Goal: Transaction & Acquisition: Purchase product/service

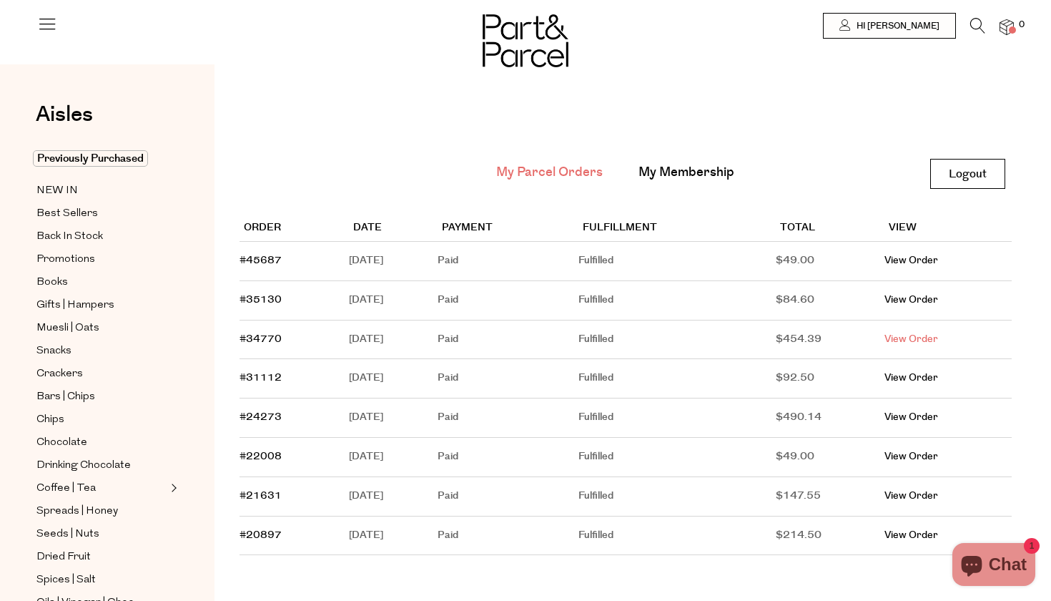
click at [923, 339] on link "View Order" at bounding box center [912, 339] width 54 height 14
click at [103, 163] on span "Previously Purchased" at bounding box center [90, 158] width 115 height 16
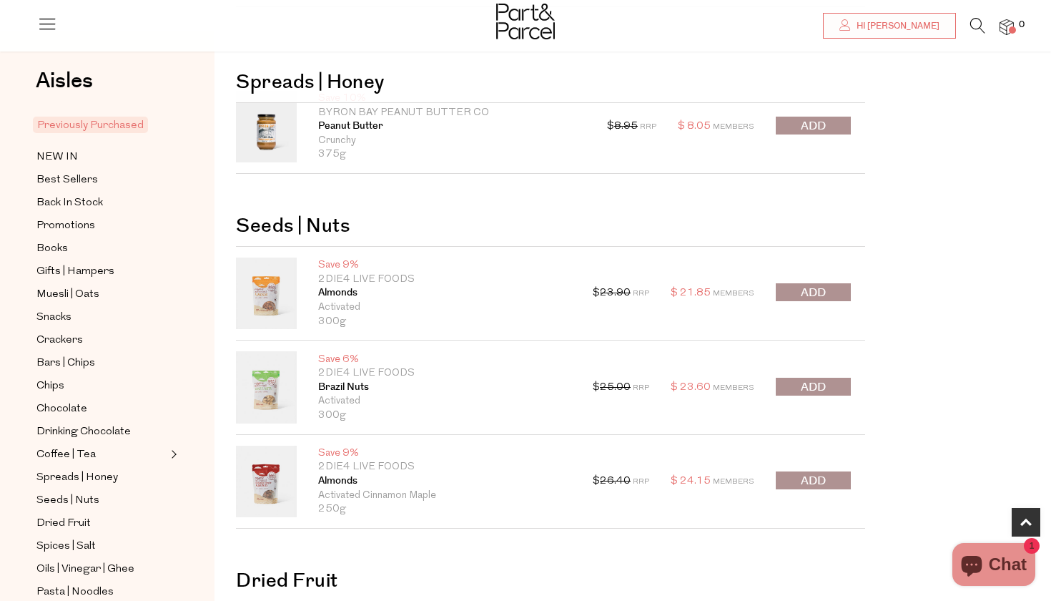
scroll to position [584, 0]
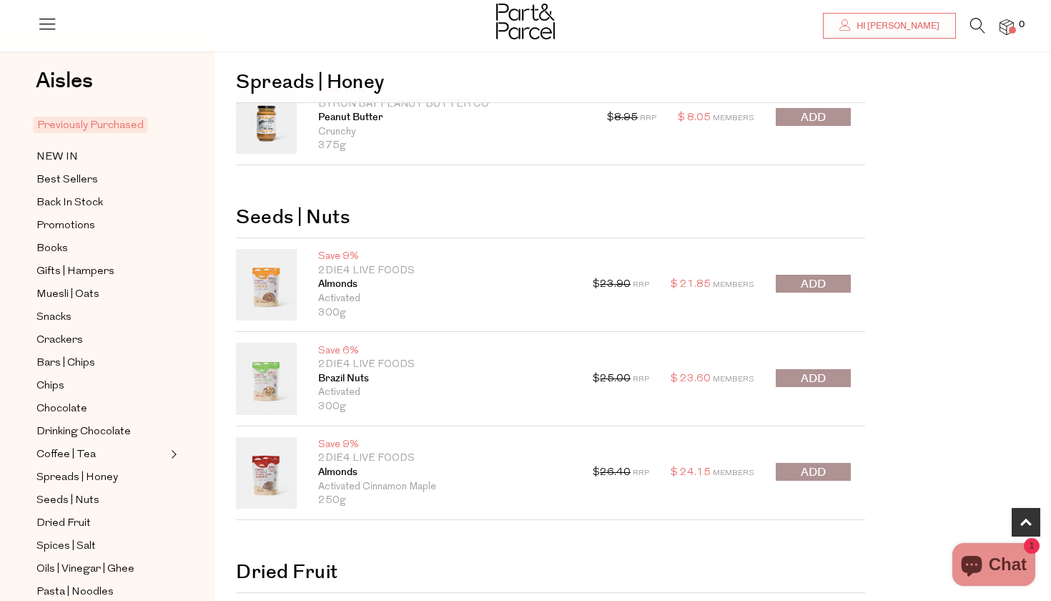
click at [803, 471] on span "submit" at bounding box center [813, 472] width 25 height 16
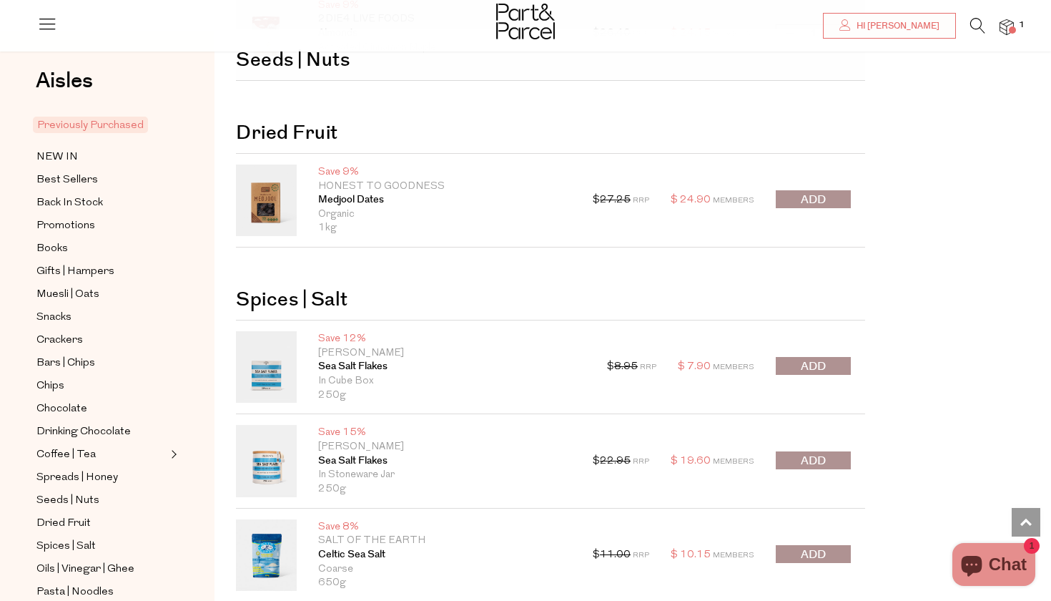
scroll to position [1024, 0]
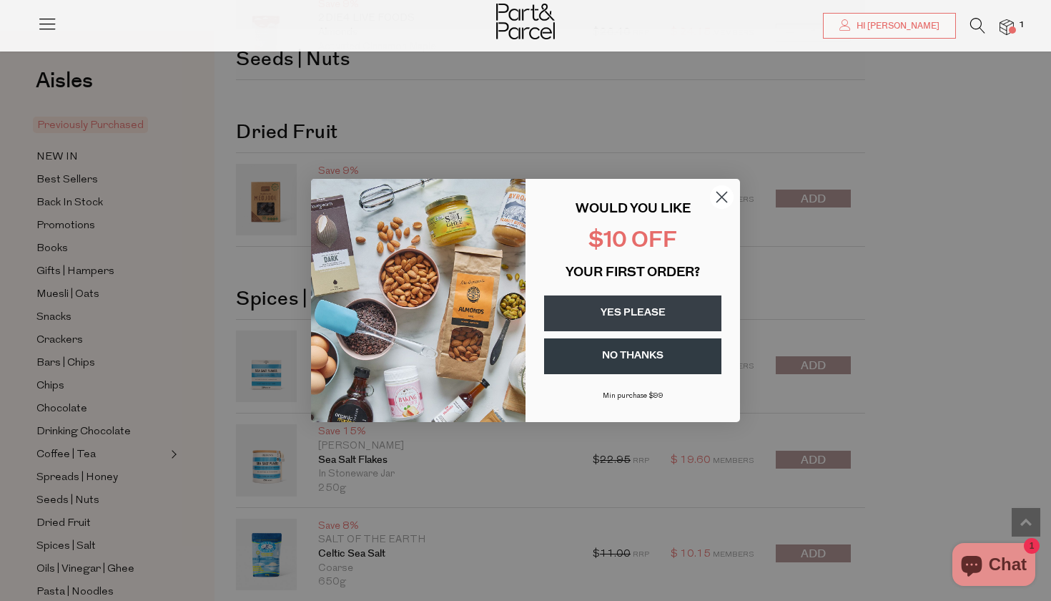
click at [718, 197] on circle "Close dialog" at bounding box center [722, 197] width 24 height 24
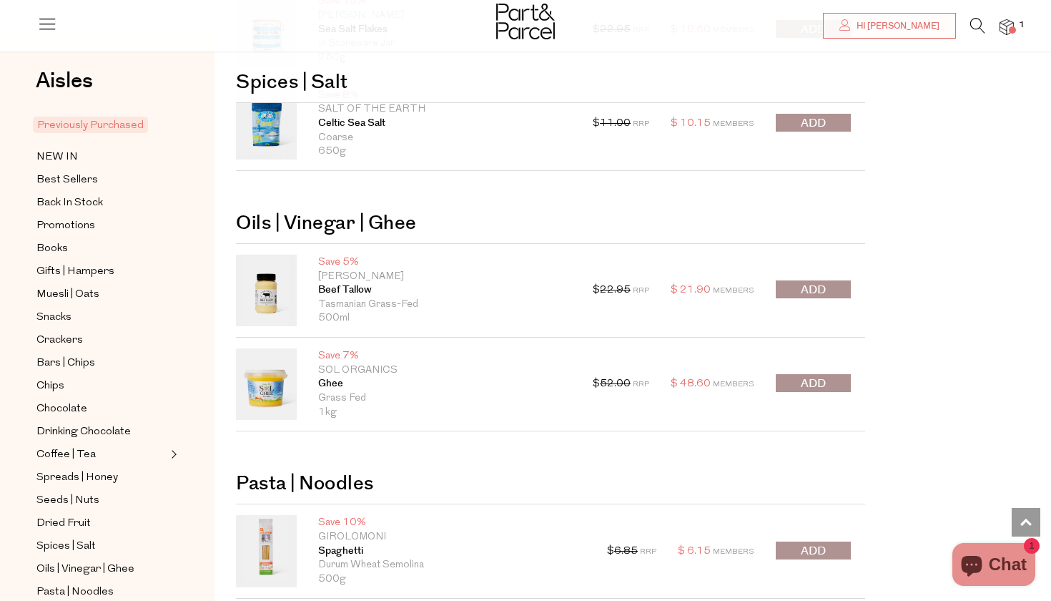
scroll to position [1455, 0]
click at [804, 382] on span "submit" at bounding box center [813, 383] width 25 height 16
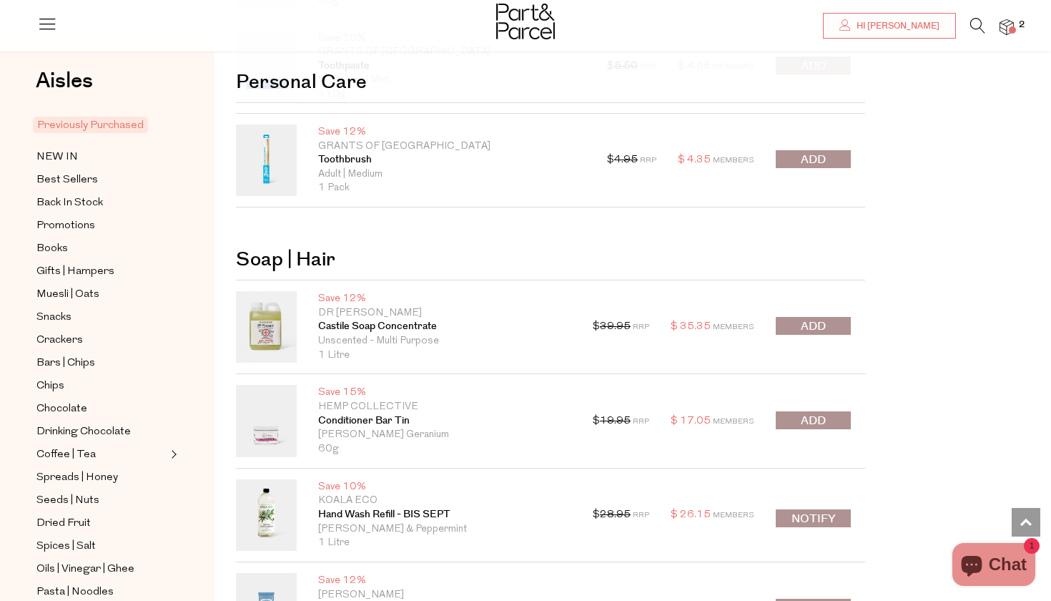
scroll to position [0, 0]
click at [973, 25] on icon at bounding box center [978, 26] width 15 height 16
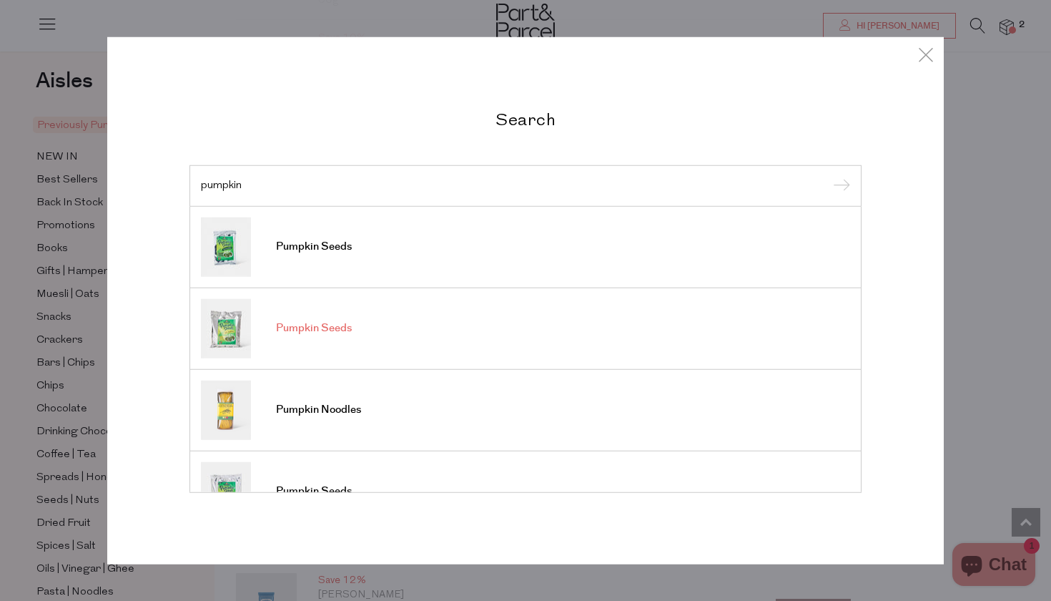
type input "pumpkin"
click at [840, 187] on input "submit" at bounding box center [839, 186] width 21 height 21
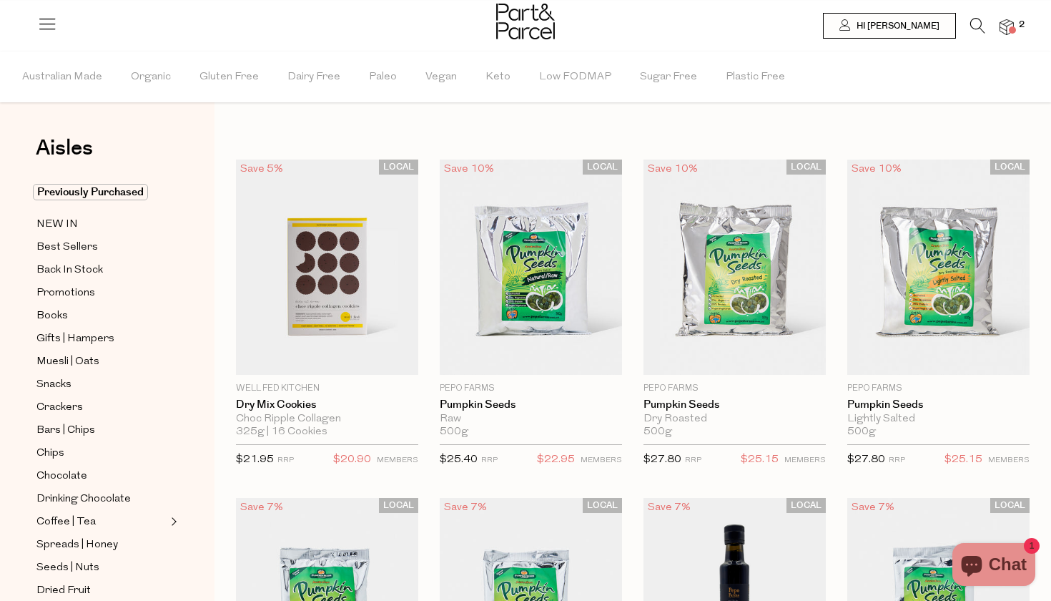
click at [975, 29] on icon at bounding box center [978, 26] width 15 height 16
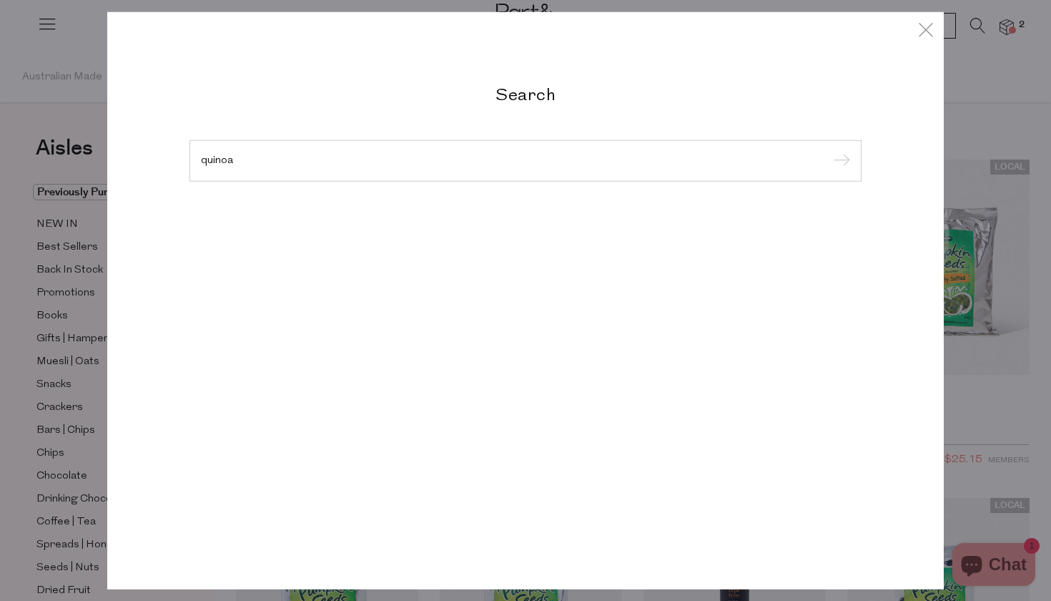
type input "quinoa"
click at [840, 162] on input "submit" at bounding box center [839, 161] width 21 height 21
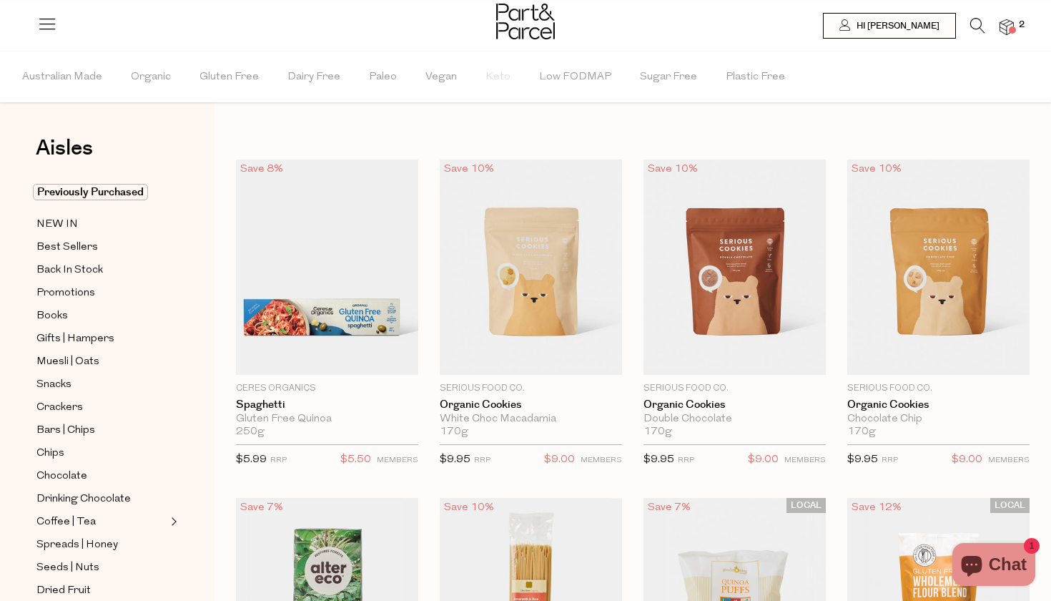
click at [979, 27] on icon at bounding box center [978, 26] width 15 height 16
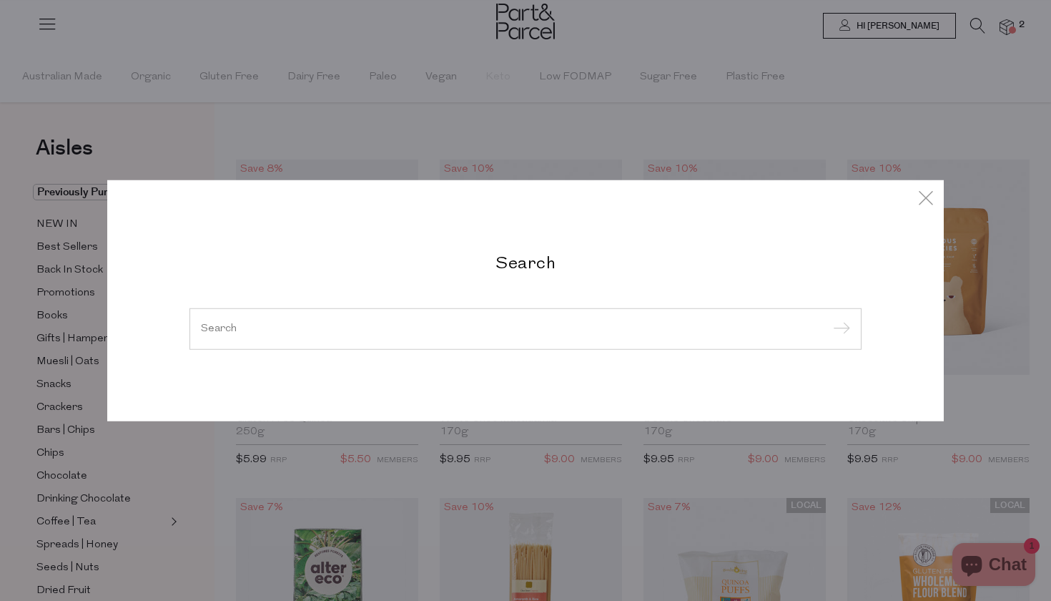
click at [514, 484] on div "Search" at bounding box center [525, 300] width 837 height 601
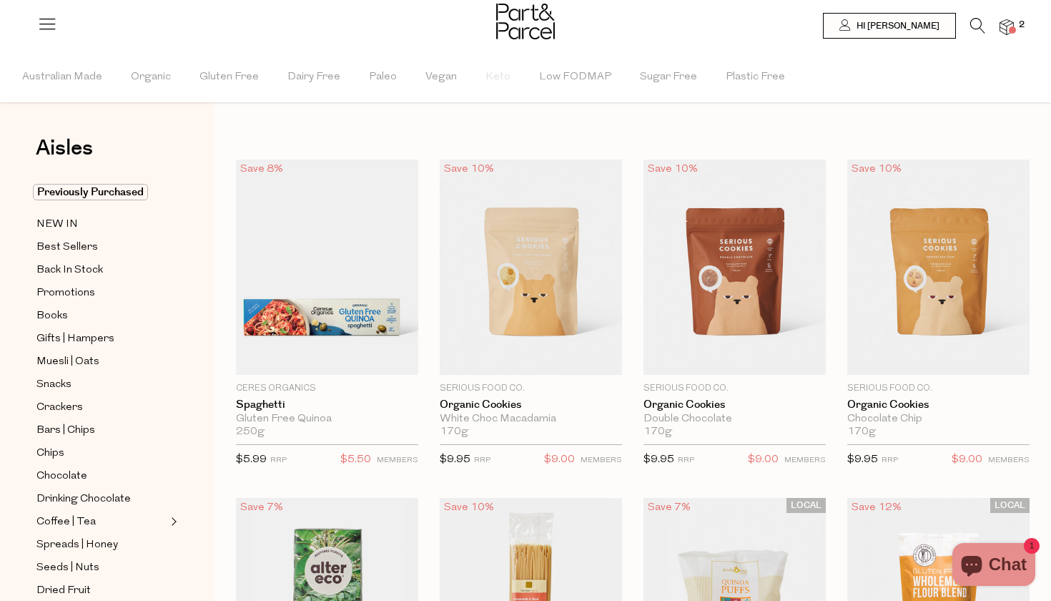
click at [971, 23] on icon at bounding box center [978, 26] width 15 height 16
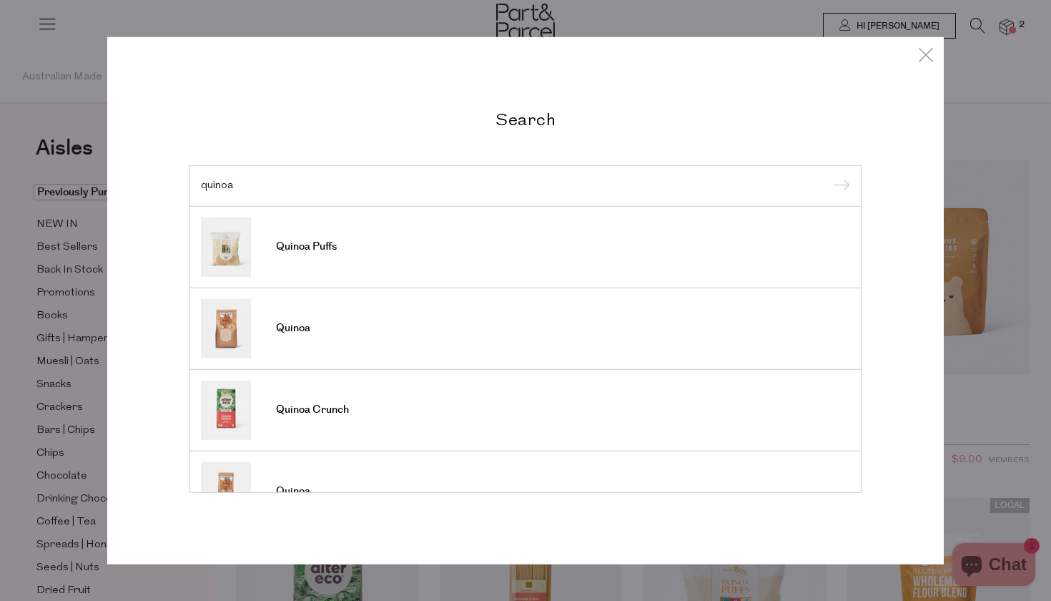
type input "quinoa"
click at [840, 187] on input "submit" at bounding box center [839, 186] width 21 height 21
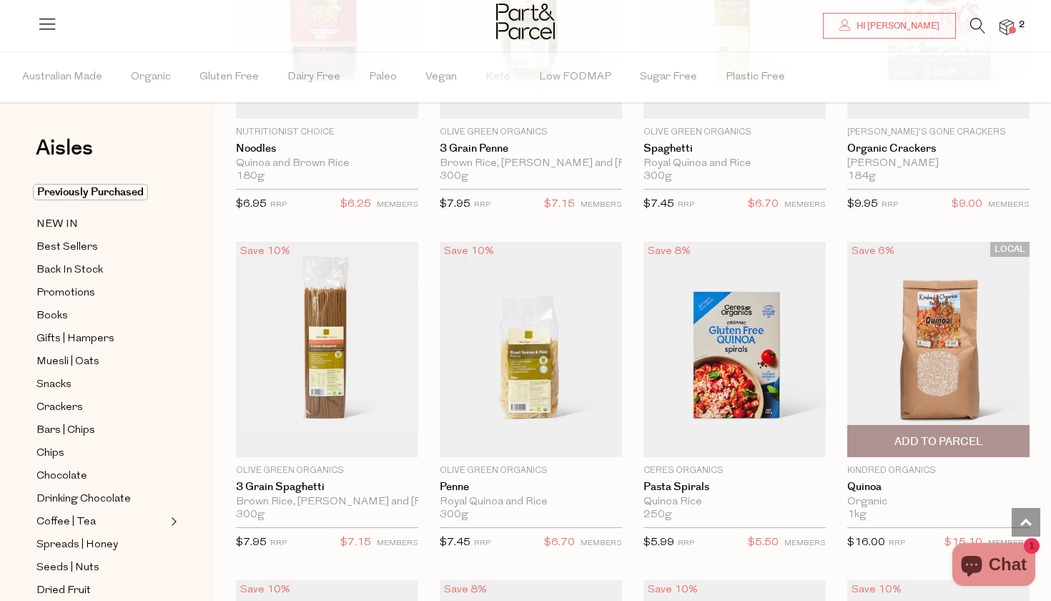
scroll to position [1681, 0]
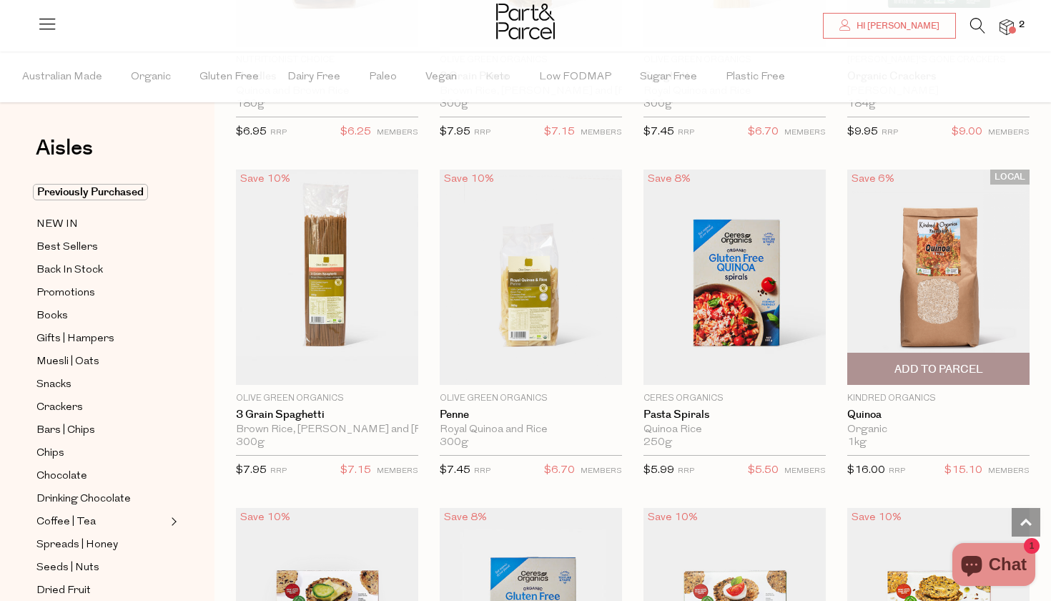
click at [895, 364] on span "Add To Parcel" at bounding box center [939, 369] width 89 height 15
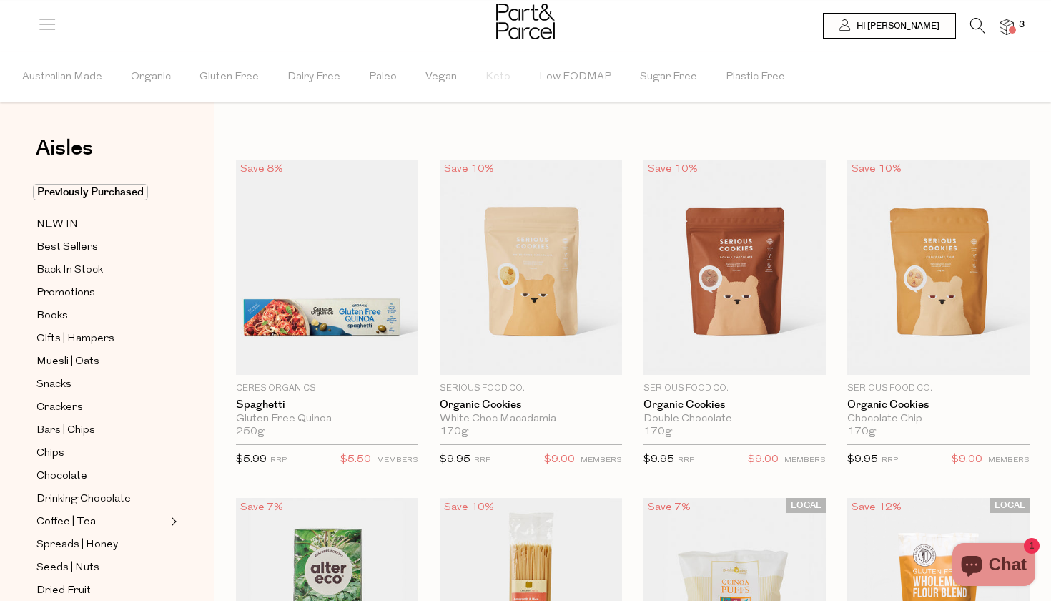
scroll to position [0, 0]
click at [986, 31] on li "3" at bounding box center [1000, 27] width 29 height 19
click at [979, 29] on icon at bounding box center [978, 26] width 15 height 16
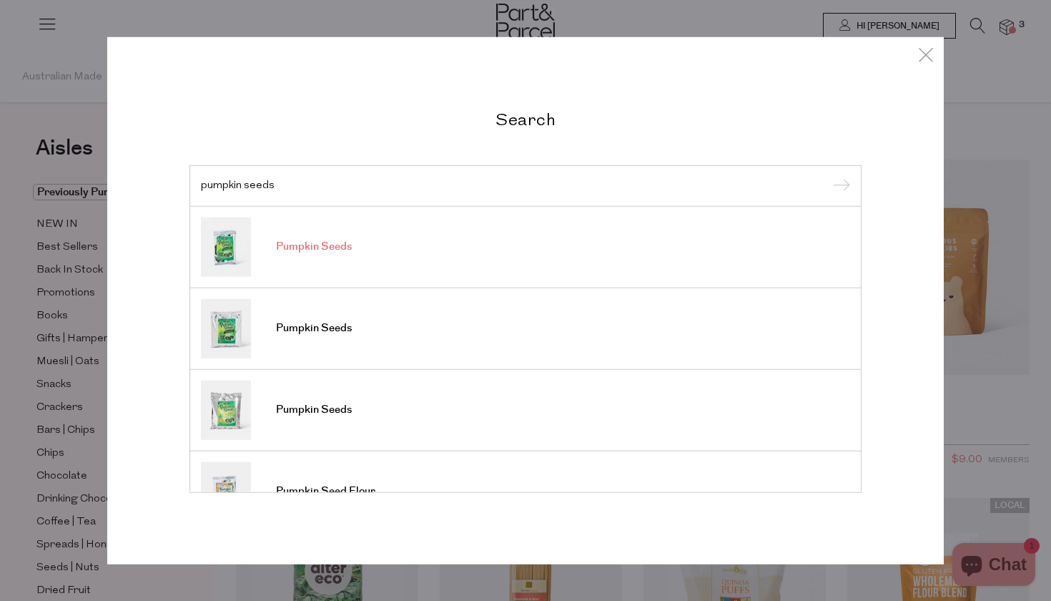
type input "pumpkin seeds"
click at [333, 252] on span "Pumpkin Seeds" at bounding box center [314, 247] width 76 height 14
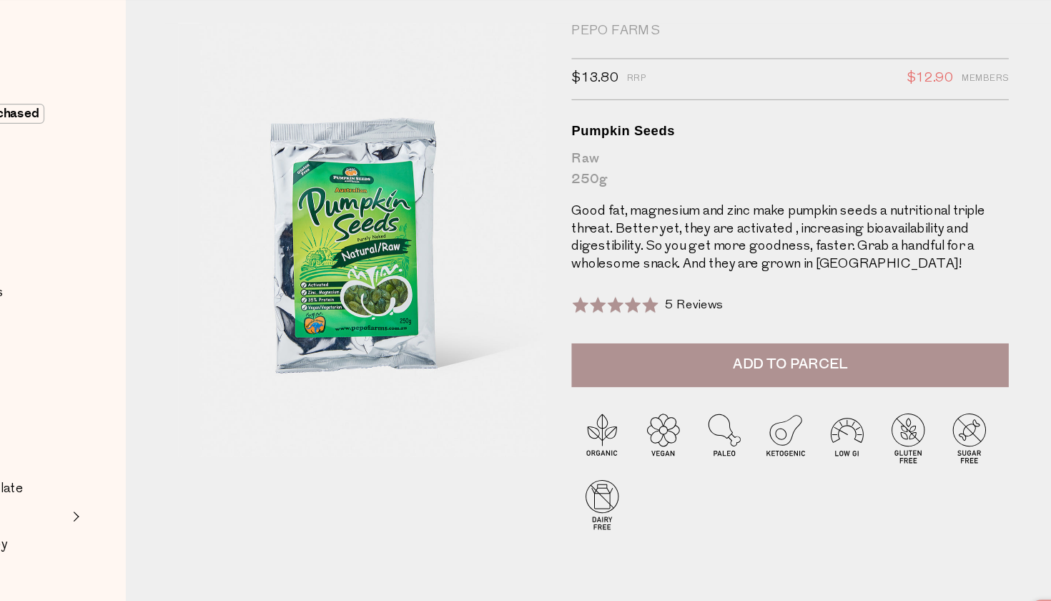
scroll to position [32, 0]
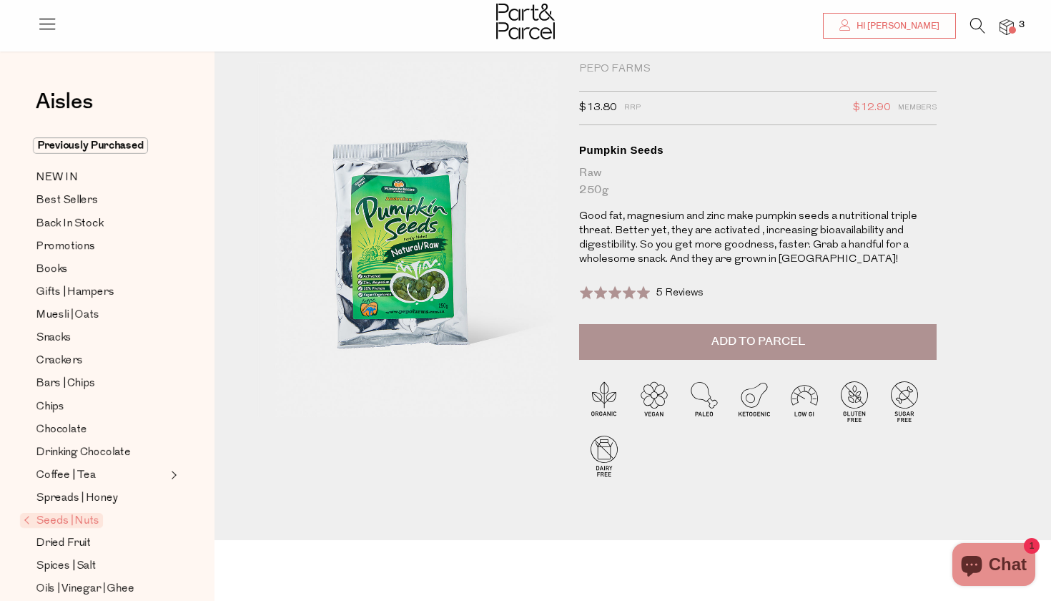
click at [776, 241] on p "Good fat, magnesium and zinc make pumpkin seeds a nutritional triple threat. Be…" at bounding box center [758, 238] width 358 height 57
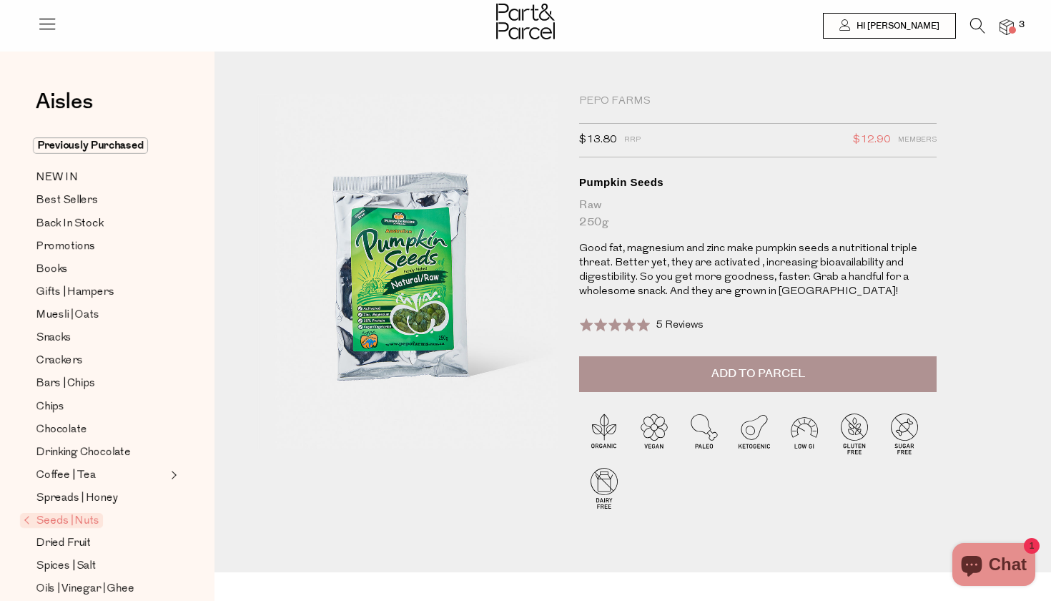
scroll to position [0, 0]
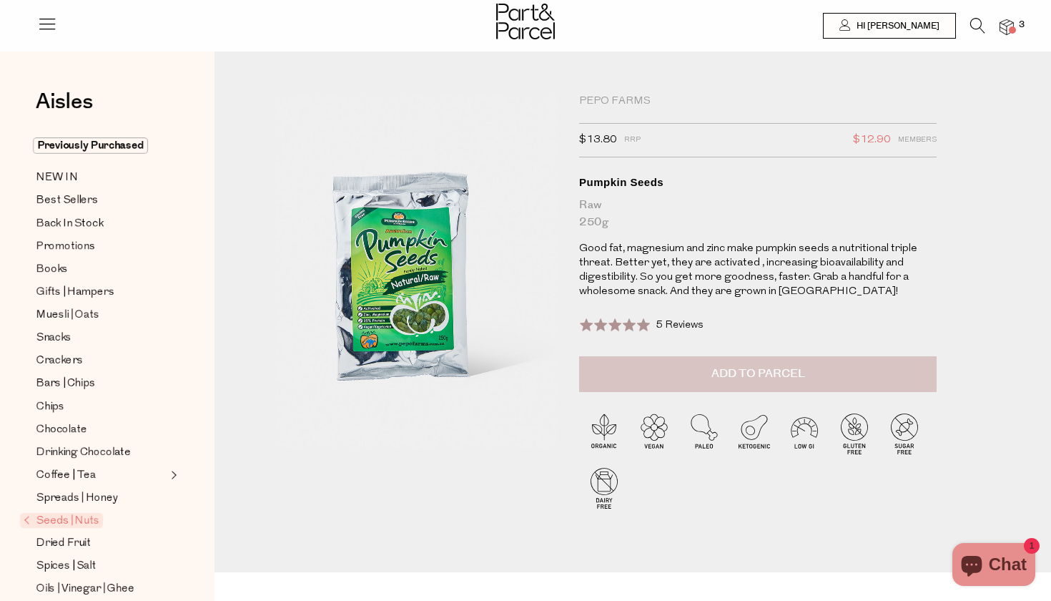
click at [676, 358] on button "Add to Parcel" at bounding box center [758, 374] width 358 height 36
click at [915, 375] on button "button" at bounding box center [916, 371] width 41 height 31
type input "2"
click at [1014, 24] on img at bounding box center [1007, 27] width 14 height 16
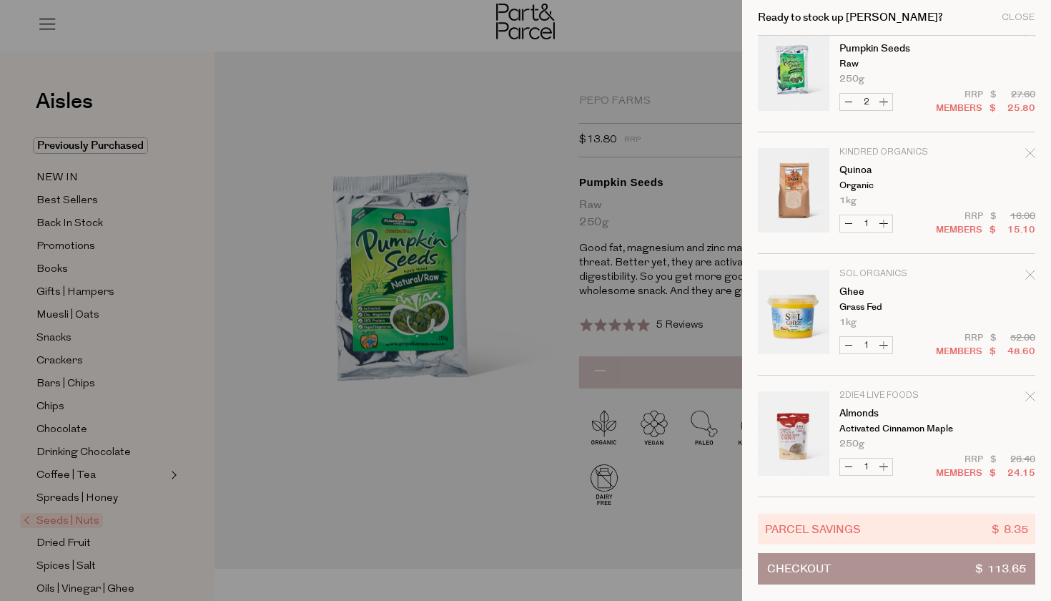
scroll to position [25, 0]
click at [1015, 19] on div "Close" at bounding box center [1019, 17] width 34 height 9
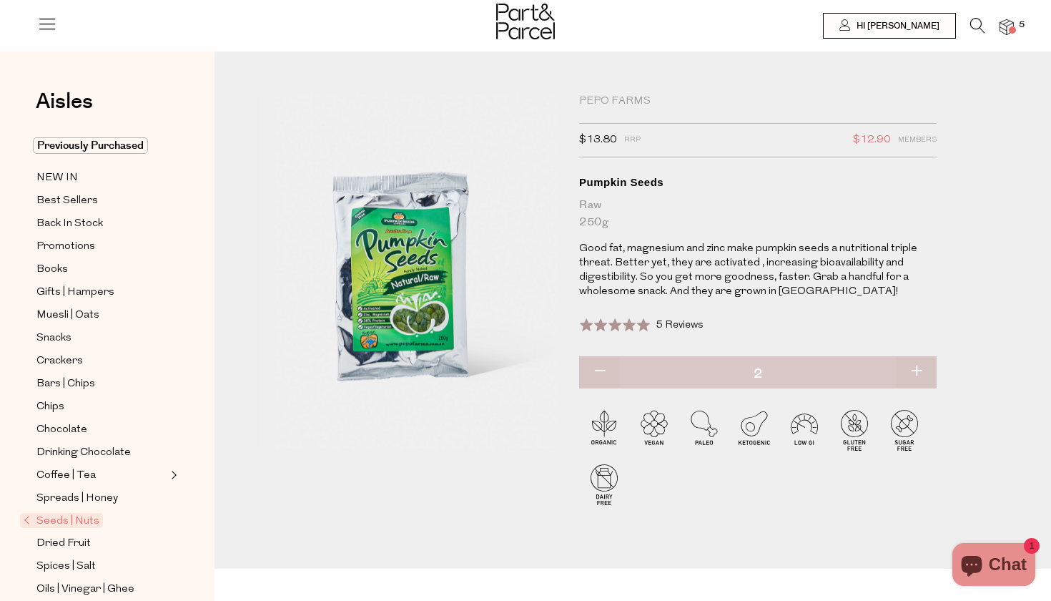
click at [968, 36] on li at bounding box center [970, 29] width 29 height 22
click at [977, 30] on icon at bounding box center [978, 26] width 15 height 16
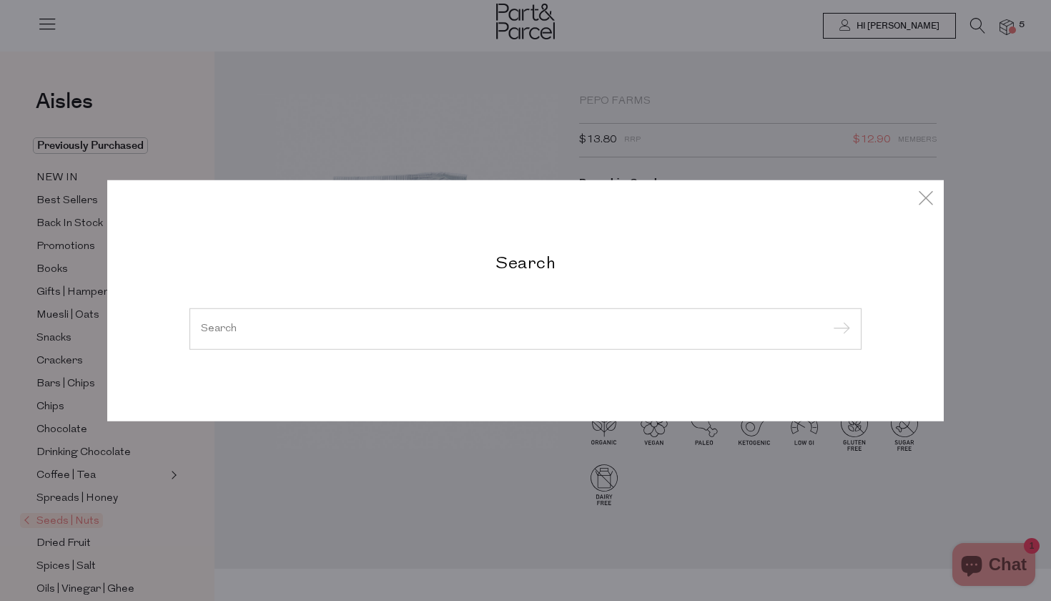
click at [448, 285] on div "Search" at bounding box center [526, 301] width 694 height 98
click at [402, 326] on input "search" at bounding box center [525, 328] width 649 height 11
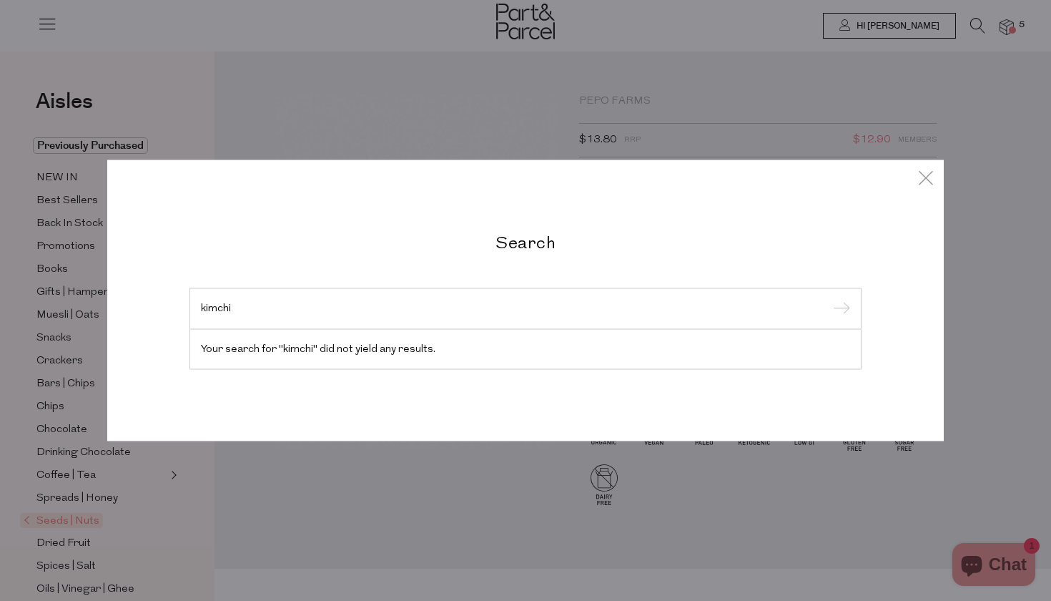
type input "kimchi"
click at [840, 310] on input "submit" at bounding box center [839, 309] width 21 height 21
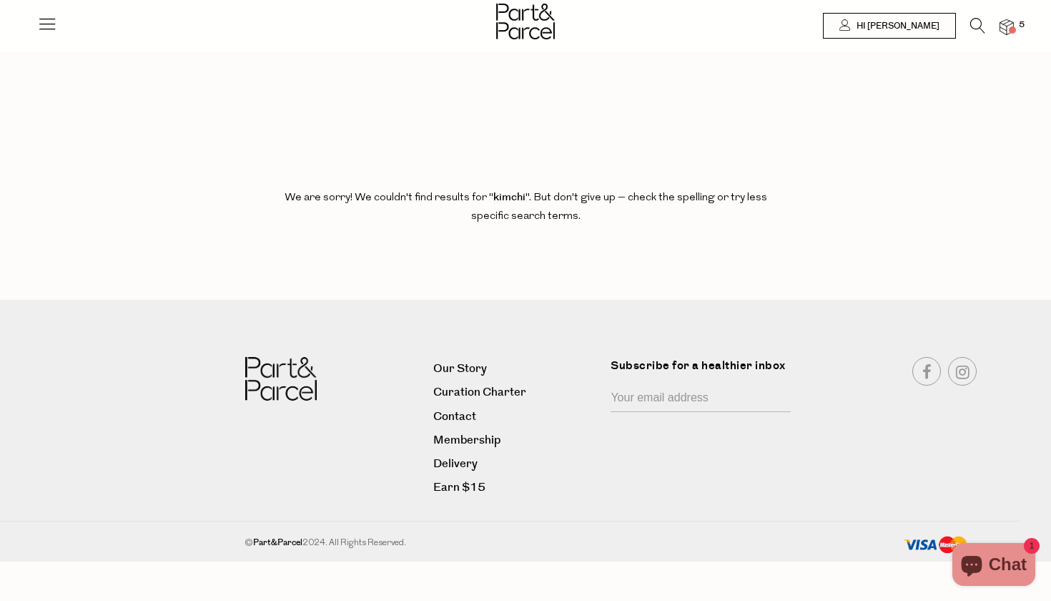
click at [984, 20] on icon at bounding box center [978, 26] width 15 height 16
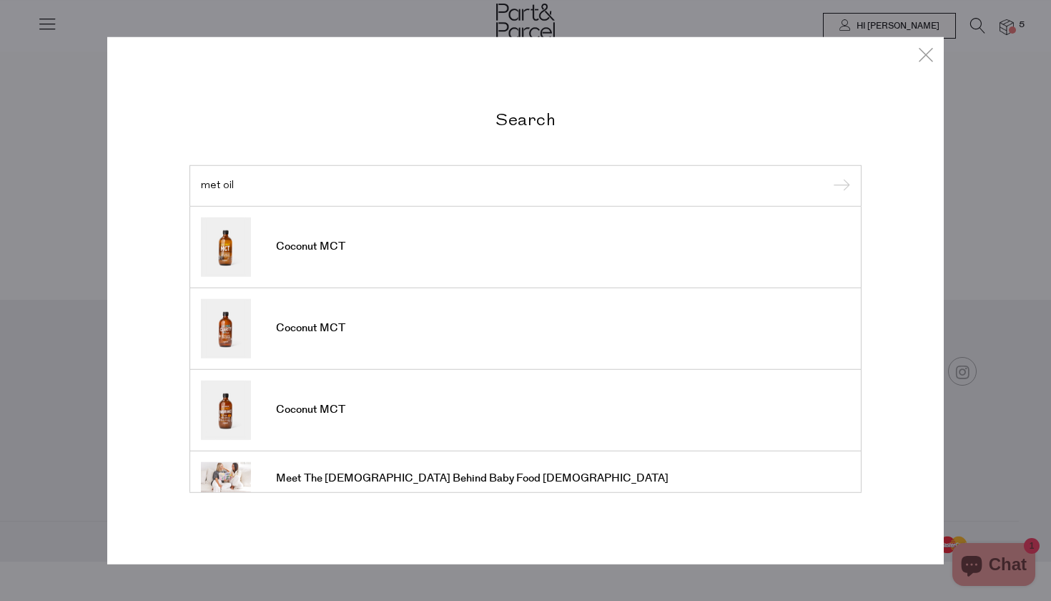
click at [215, 186] on input "met oil" at bounding box center [525, 185] width 649 height 11
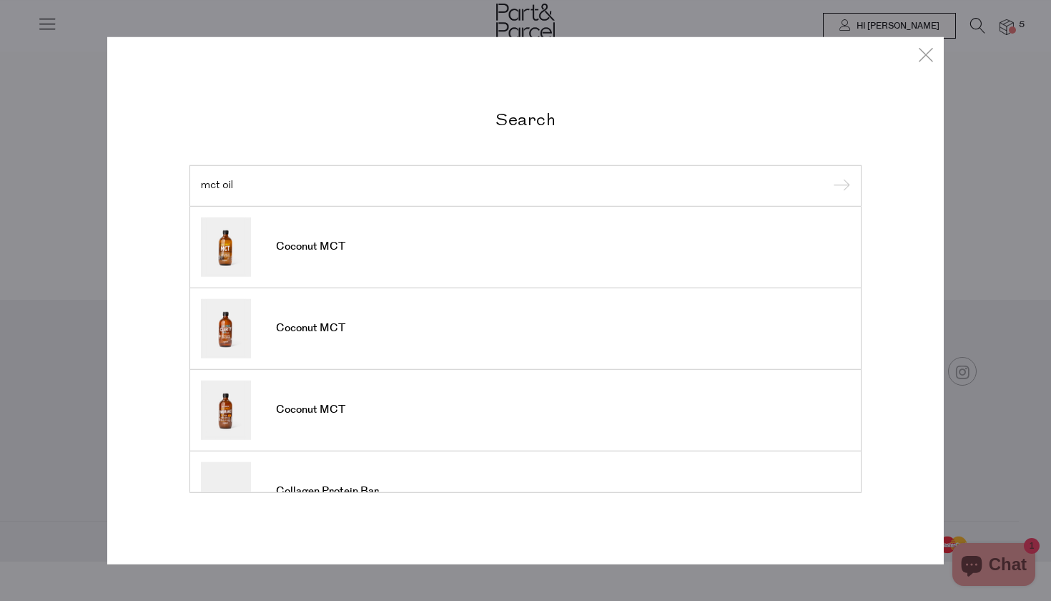
type input "mct oil"
click at [840, 187] on input "submit" at bounding box center [839, 186] width 21 height 21
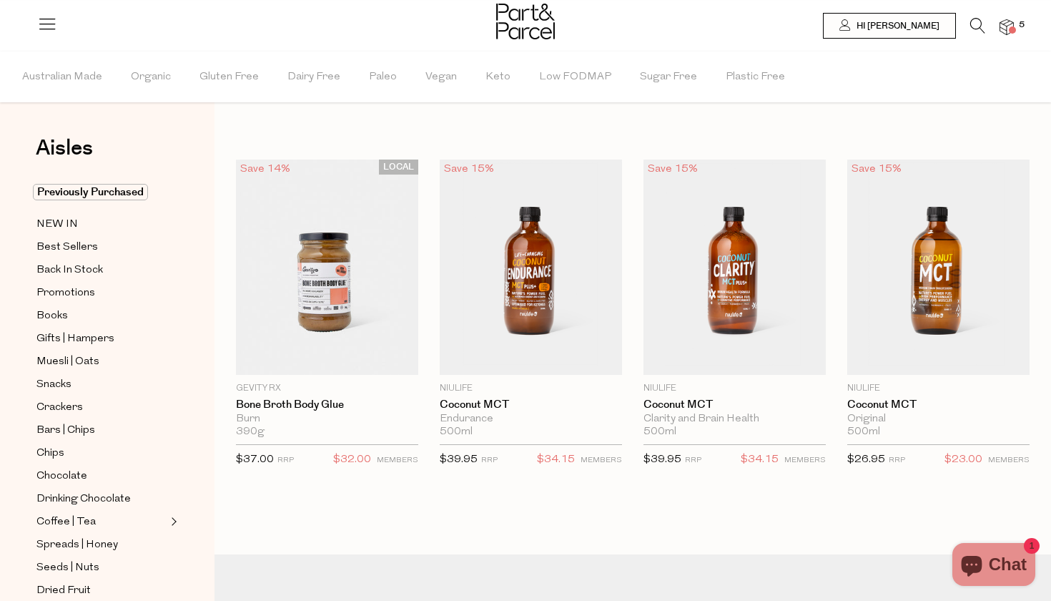
click at [974, 27] on icon at bounding box center [978, 26] width 15 height 16
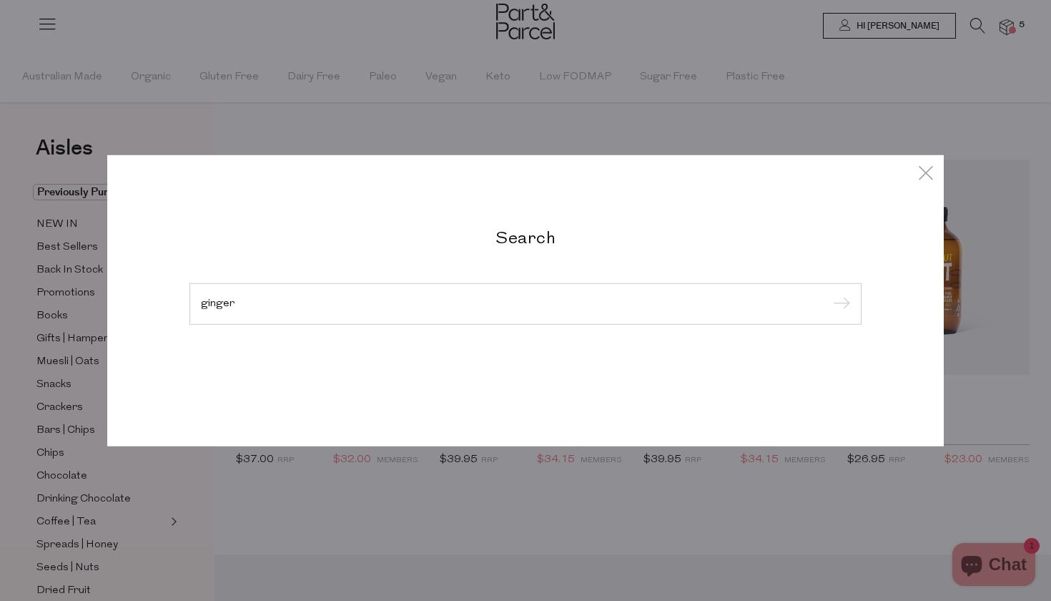
type input "ginger"
click at [840, 305] on input "submit" at bounding box center [839, 304] width 21 height 21
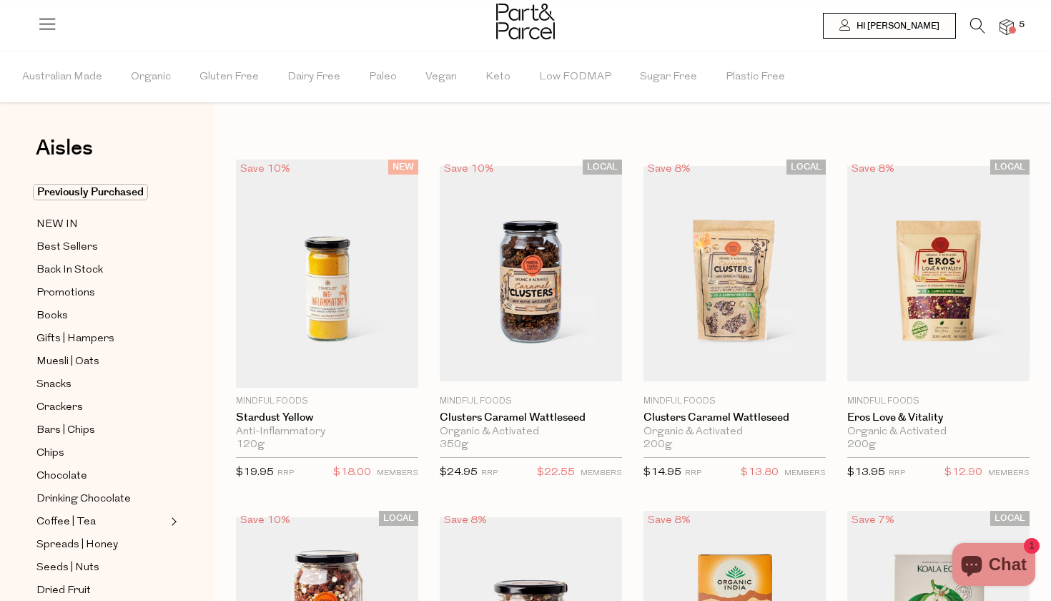
click at [974, 30] on icon at bounding box center [978, 26] width 15 height 16
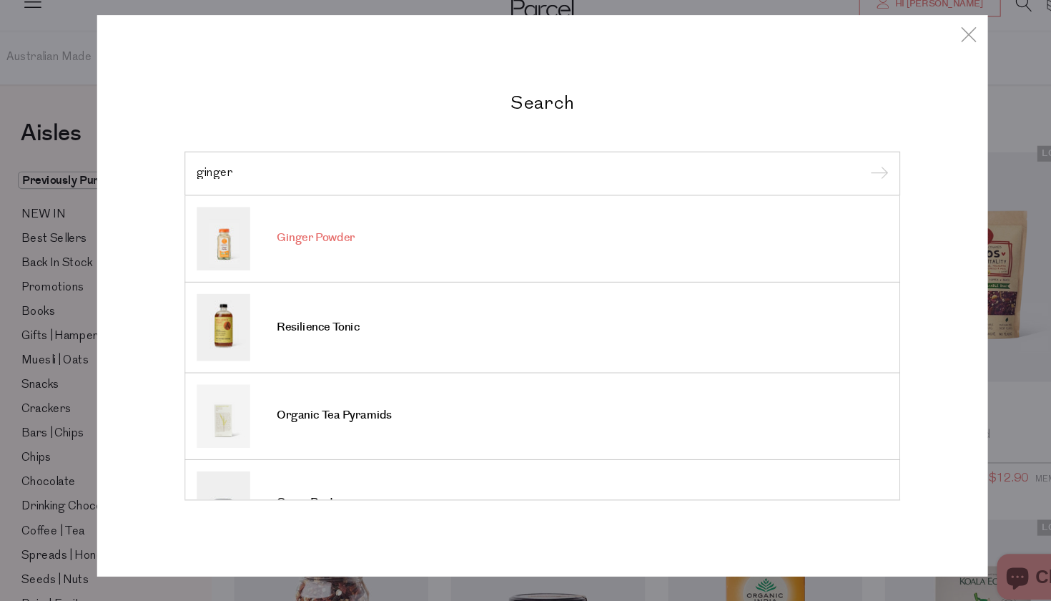
type input "ginger"
click at [313, 240] on span "Ginger Powder" at bounding box center [313, 247] width 74 height 14
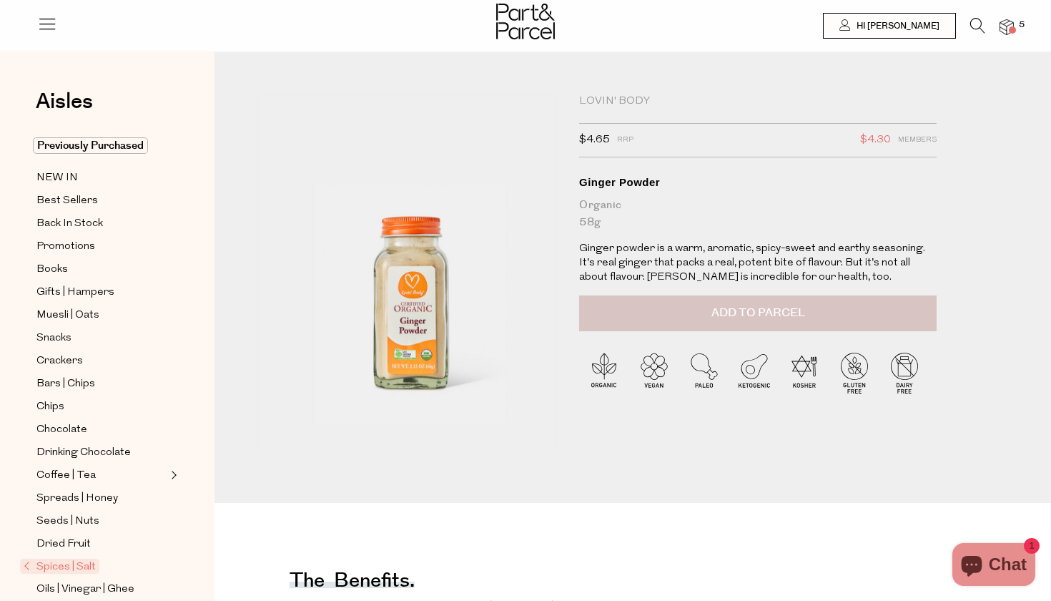
click at [740, 311] on span "Add to Parcel" at bounding box center [759, 313] width 94 height 16
click at [857, 205] on div "Organic 58g" at bounding box center [758, 214] width 358 height 34
click at [1018, 27] on span "6" at bounding box center [1022, 25] width 13 height 13
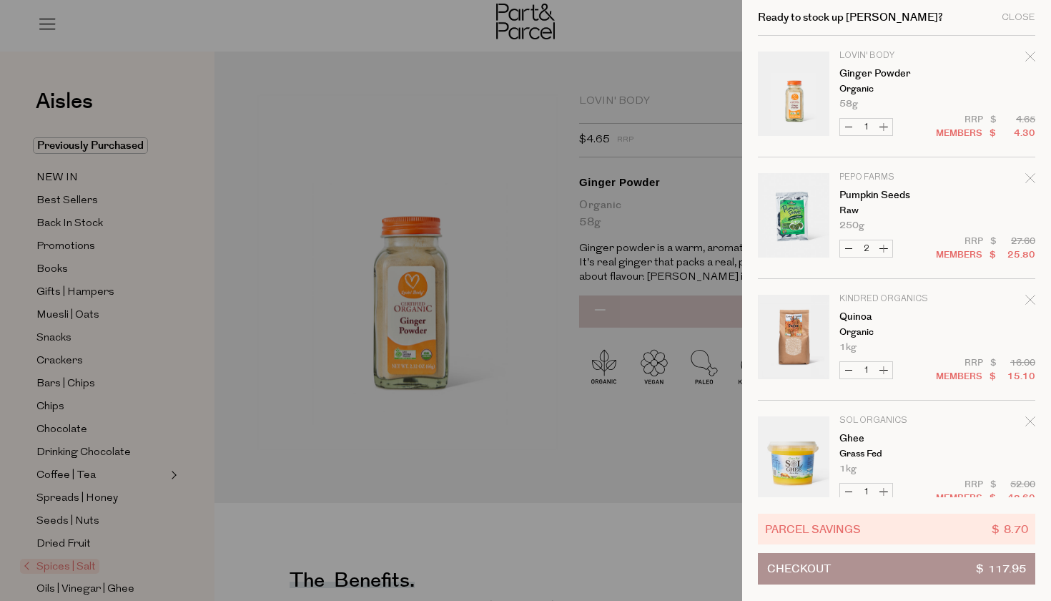
click at [881, 125] on button "Increase Ginger Powder" at bounding box center [883, 127] width 17 height 16
type input "2"
click at [558, 217] on div at bounding box center [525, 300] width 1051 height 601
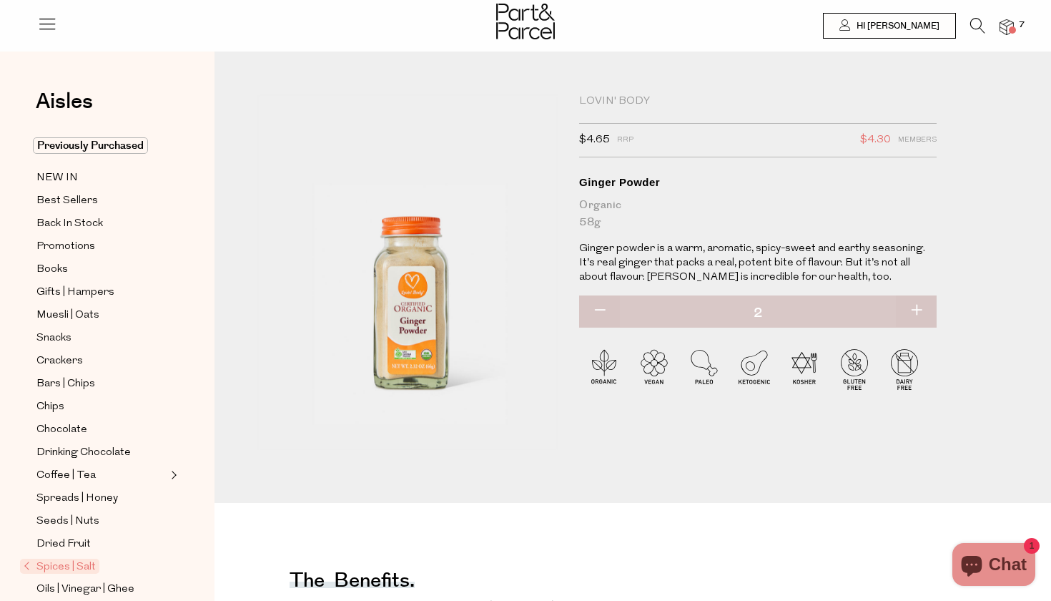
click at [976, 11] on div at bounding box center [525, 23] width 1051 height 46
click at [975, 22] on icon at bounding box center [978, 26] width 15 height 16
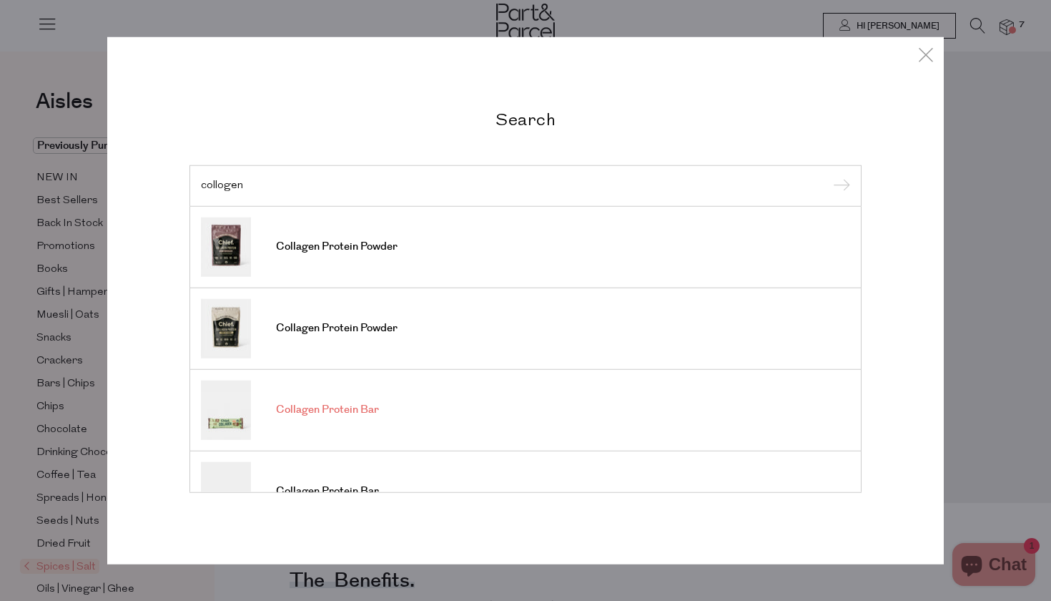
type input "collagen"
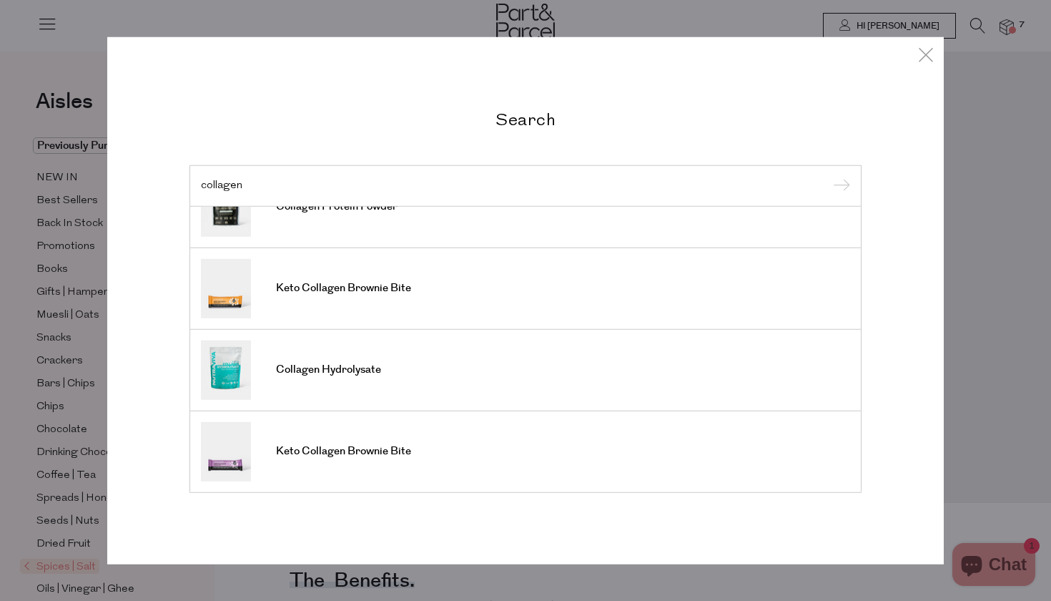
scroll to position [529, 0]
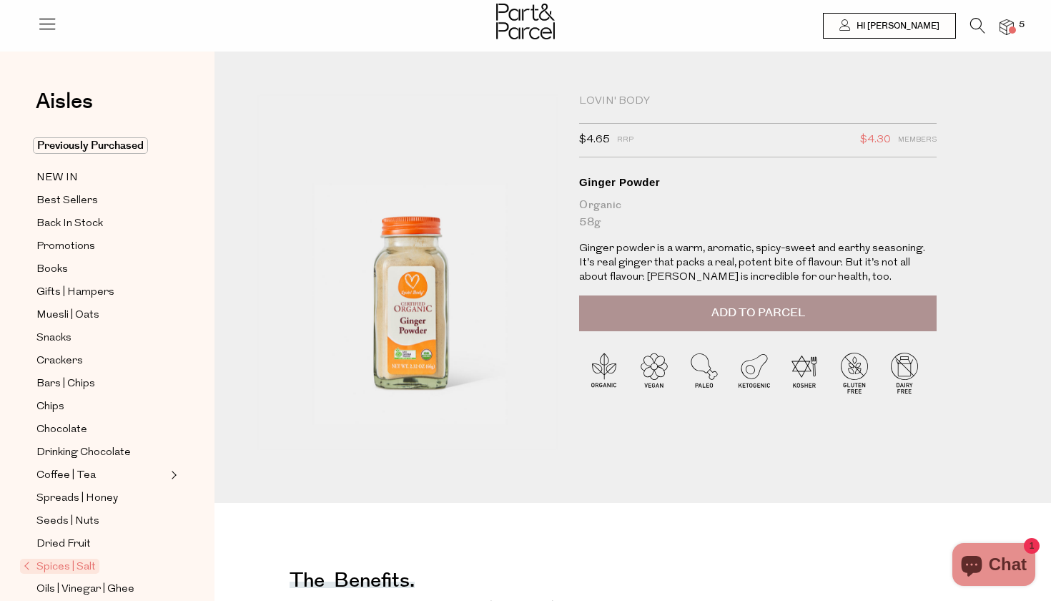
click at [1007, 34] on img at bounding box center [1007, 27] width 14 height 16
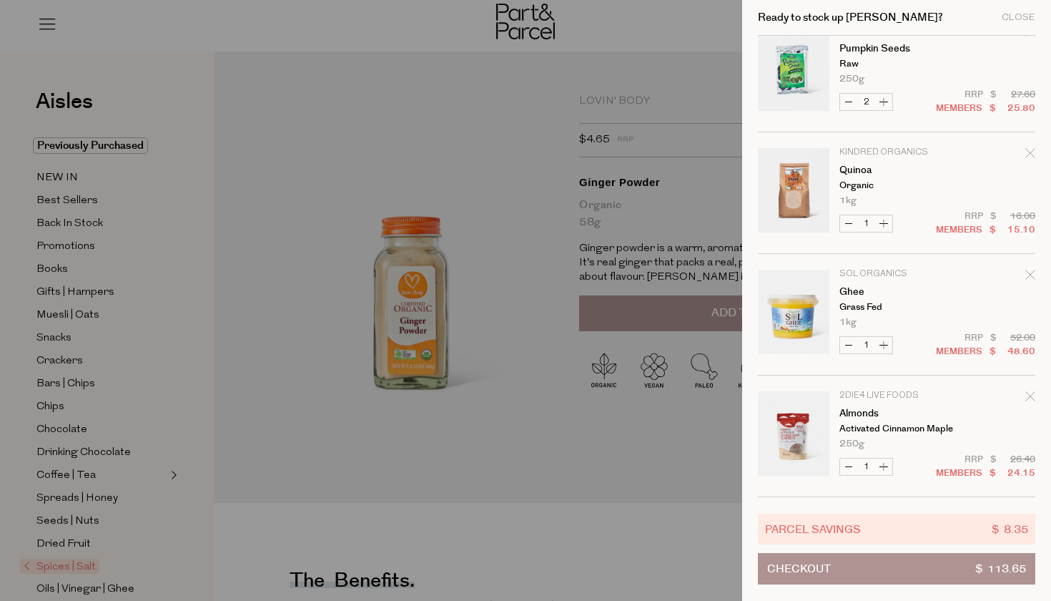
scroll to position [25, 0]
click at [891, 275] on p "Sol Organics" at bounding box center [895, 274] width 111 height 9
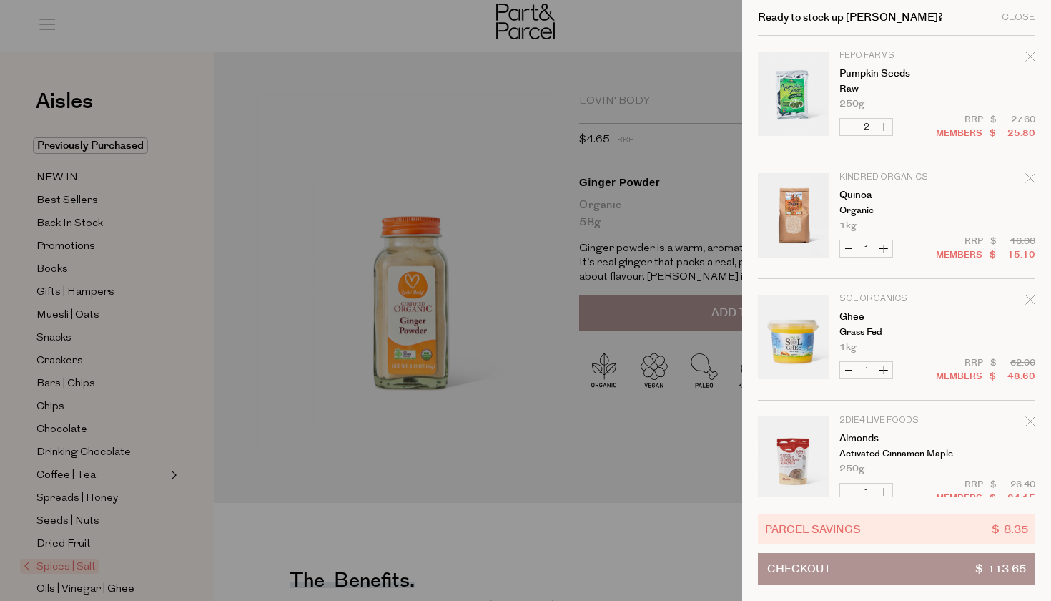
scroll to position [0, 0]
